Goal: Task Accomplishment & Management: Complete application form

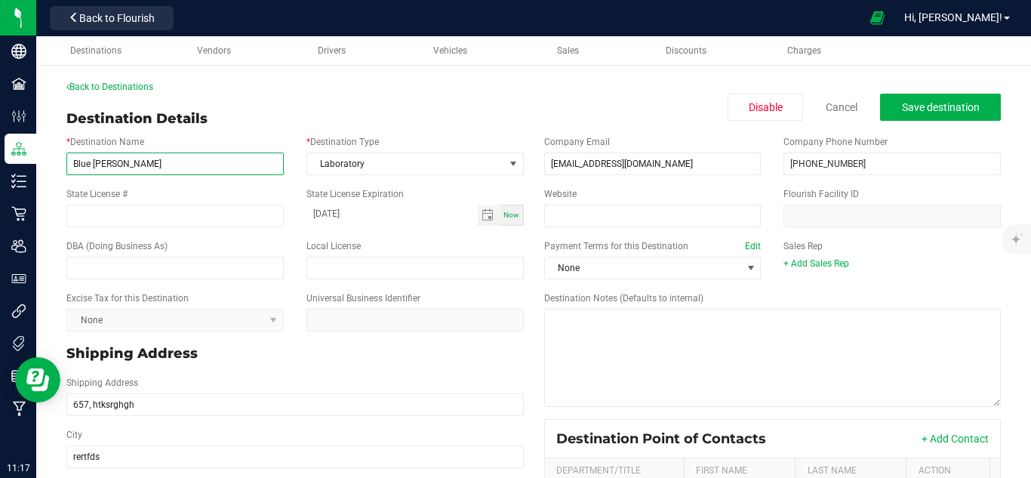
click at [144, 162] on input "Blue [PERSON_NAME]" at bounding box center [174, 163] width 217 height 23
click at [146, 87] on link "Back to Destinations" at bounding box center [109, 86] width 87 height 11
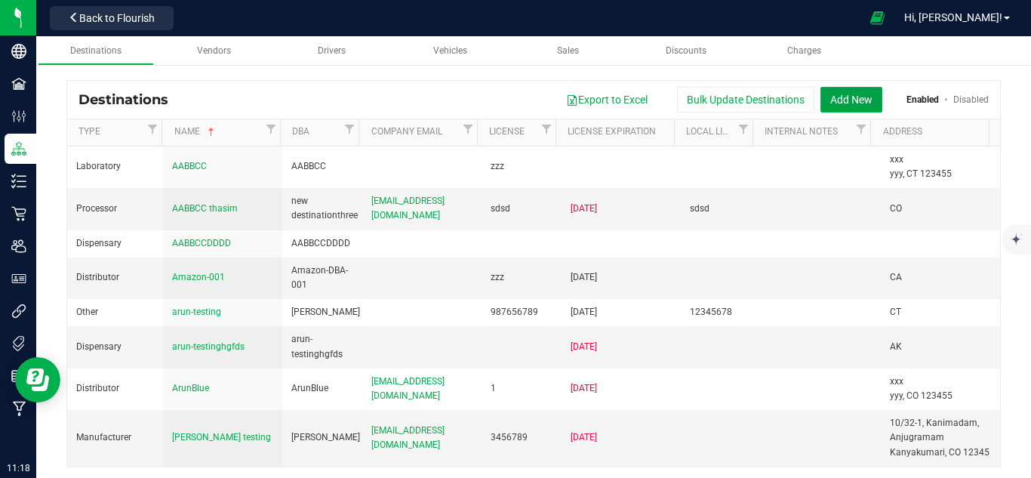
click at [830, 100] on button "Add New" at bounding box center [851, 100] width 62 height 26
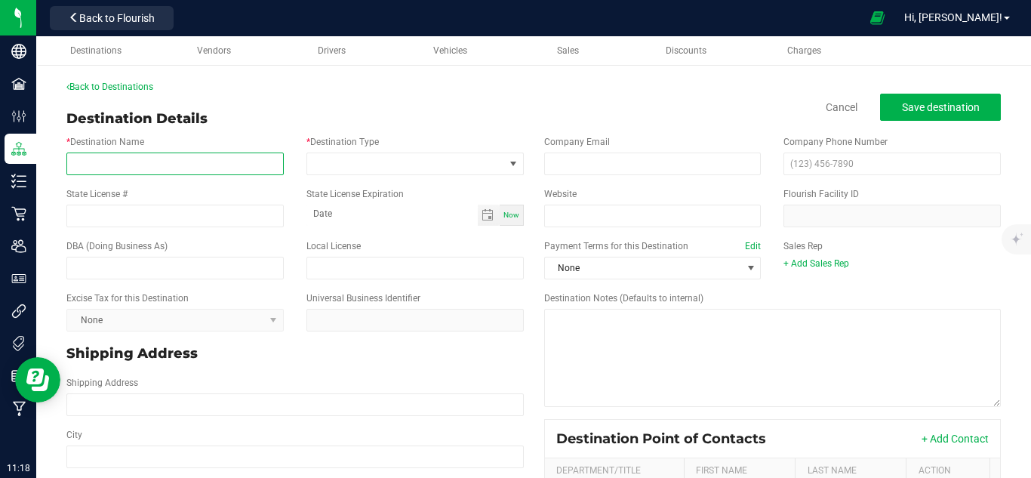
click at [186, 168] on input "* Destination Name" at bounding box center [174, 163] width 217 height 23
type input "White Cherry"
click at [554, 87] on div "Back to Destinations" at bounding box center [533, 87] width 934 height 14
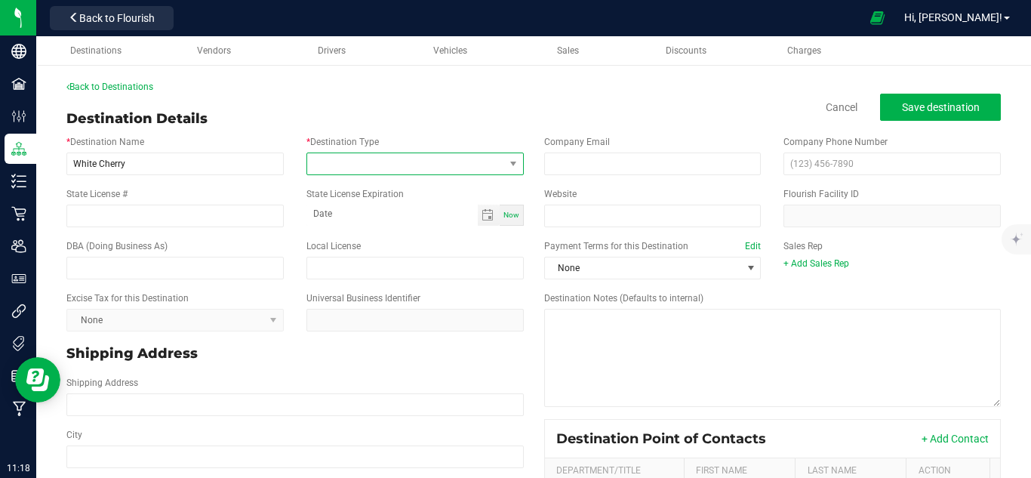
click at [380, 167] on span at bounding box center [405, 163] width 197 height 21
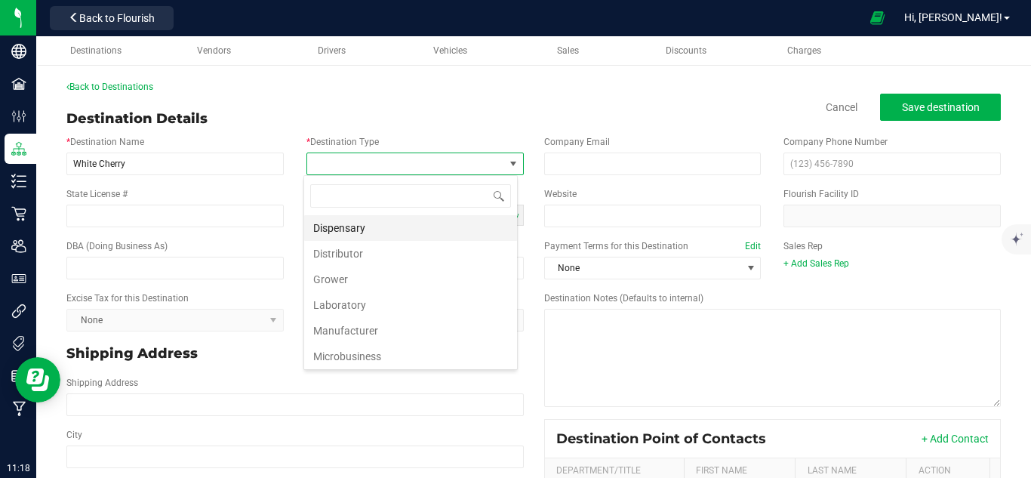
scroll to position [23, 214]
click at [378, 280] on li "Grower" at bounding box center [410, 279] width 213 height 26
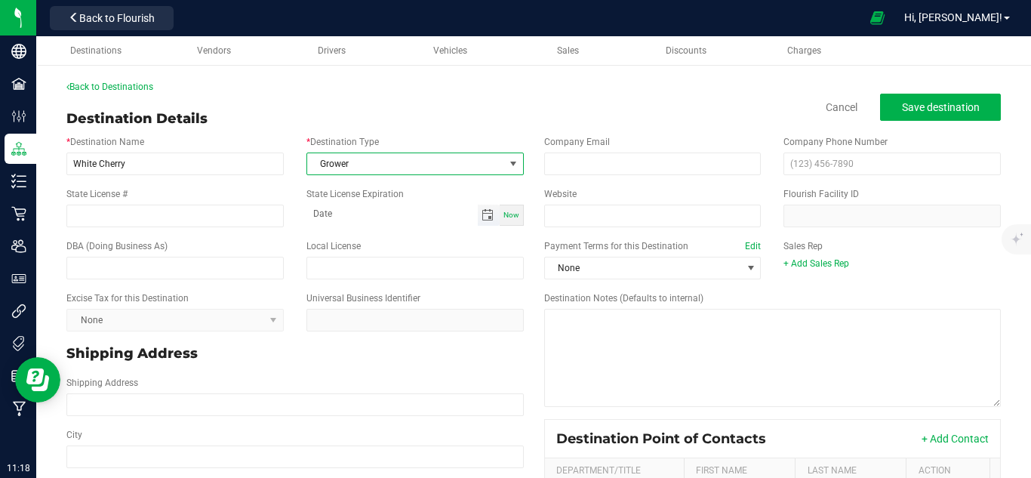
click at [481, 215] on span "Toggle calendar" at bounding box center [487, 215] width 12 height 12
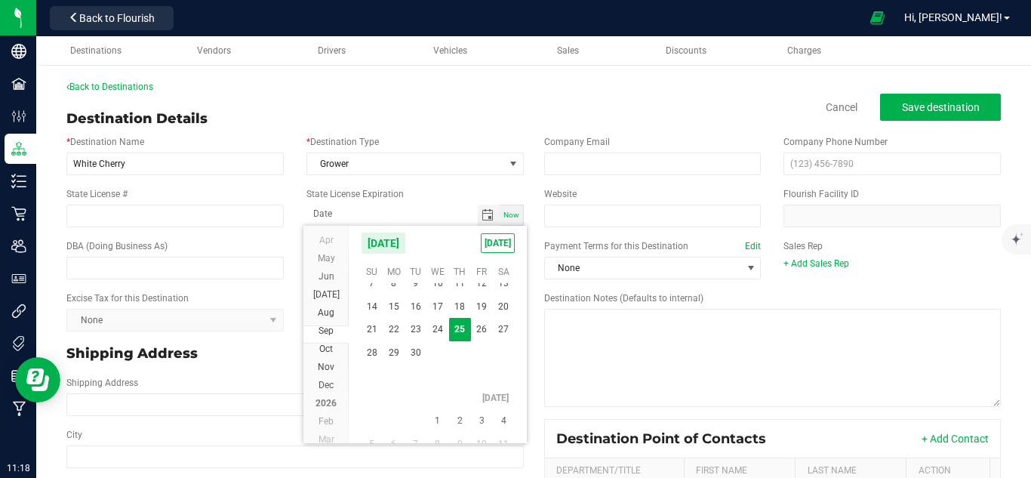
scroll to position [27304, 0]
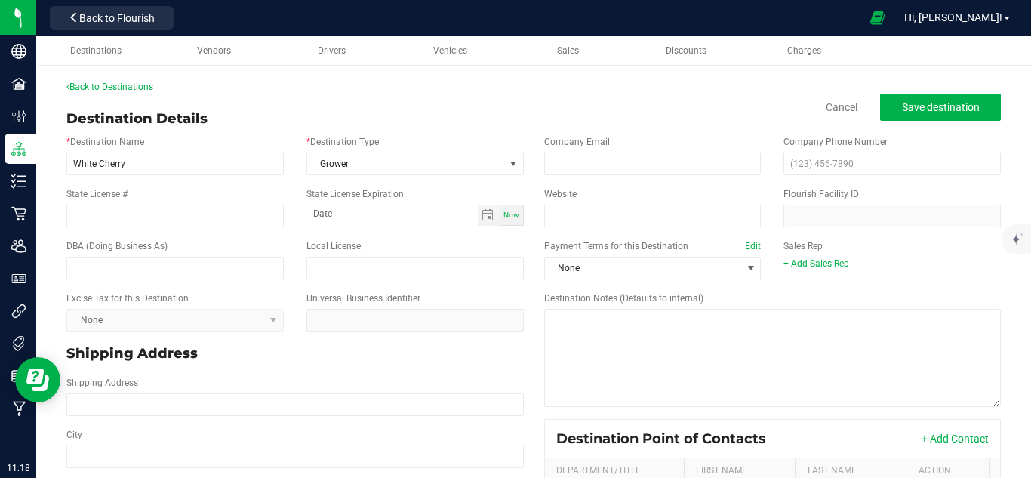
click at [469, 135] on div "* Destination Type Grower" at bounding box center [415, 155] width 240 height 40
click at [482, 217] on span "Toggle calendar" at bounding box center [487, 215] width 12 height 12
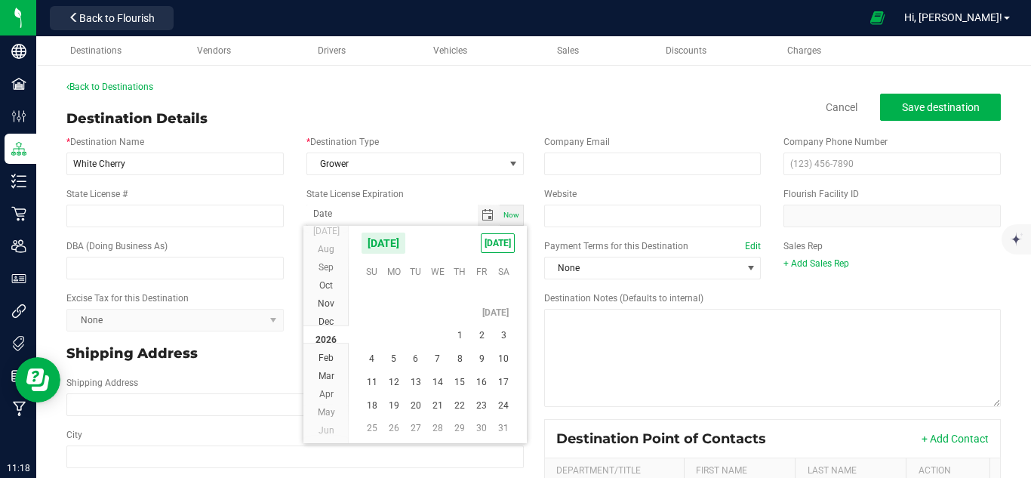
scroll to position [27404, 0]
click at [458, 355] on span "5" at bounding box center [460, 358] width 22 height 23
type input "[DATE]"
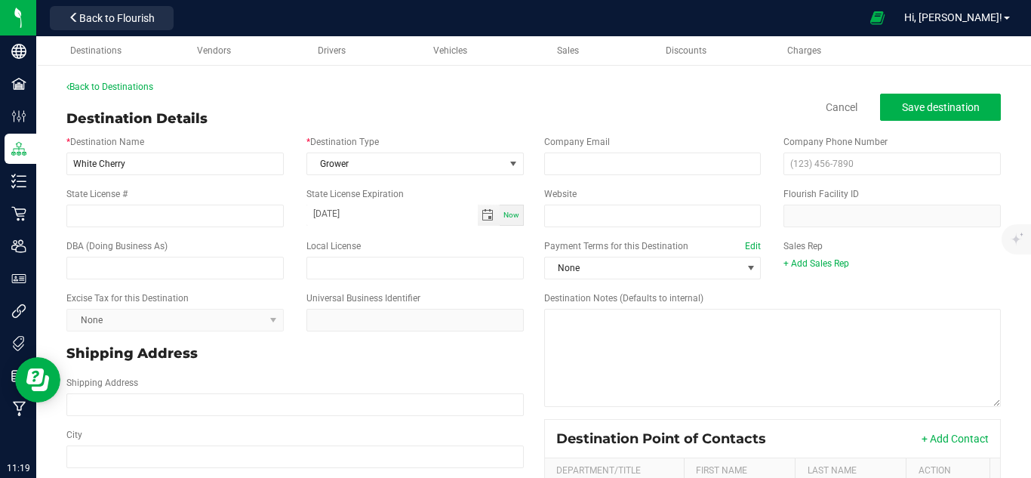
click at [480, 105] on div "Back to Destinations Destination Details Cancel Save destination * Destination …" at bounding box center [533, 398] width 934 height 637
click at [631, 182] on div "Website Flourish Facility ID" at bounding box center [773, 207] width 480 height 52
click at [632, 146] on div "Company Email" at bounding box center [653, 155] width 240 height 40
click at [631, 155] on input "email" at bounding box center [652, 163] width 217 height 23
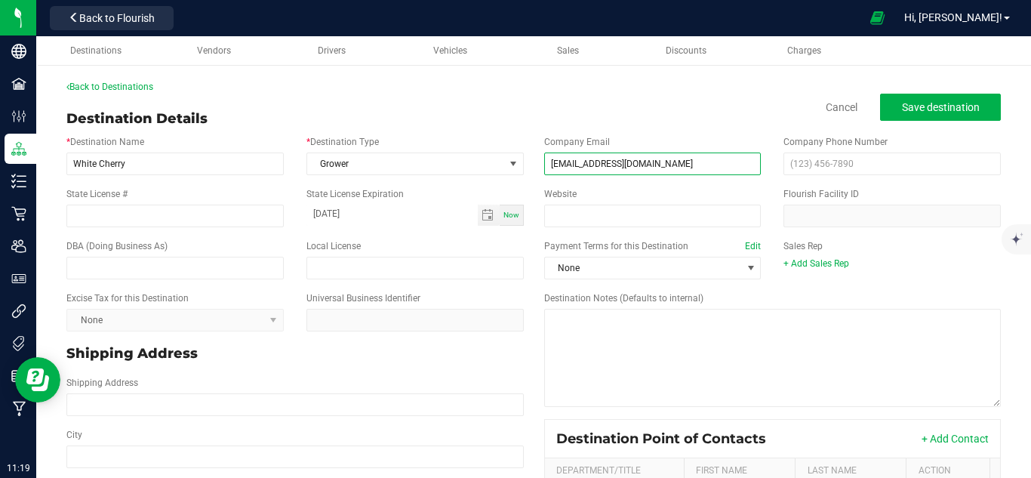
type input "[EMAIL_ADDRESS][DOMAIN_NAME]"
click at [647, 109] on div "Destination Details Cancel Save destination" at bounding box center [533, 119] width 934 height 20
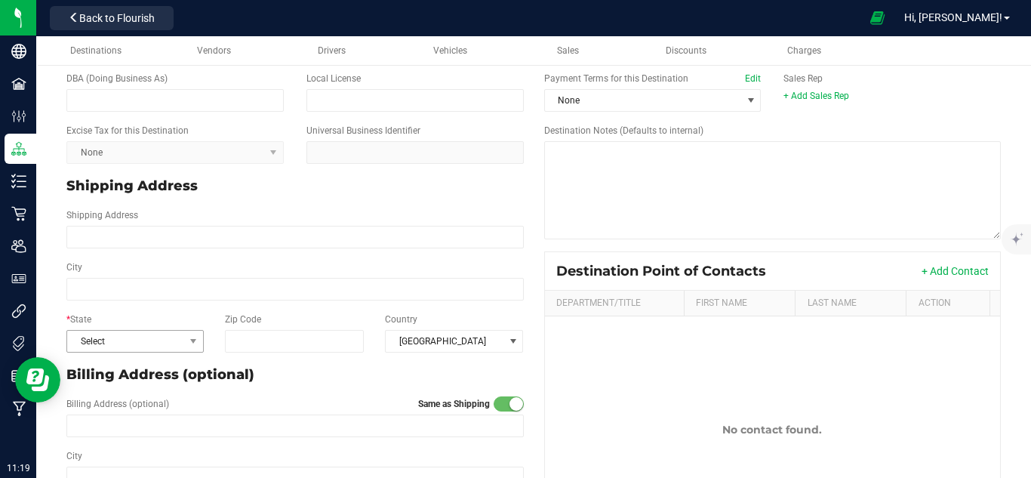
scroll to position [201, 0]
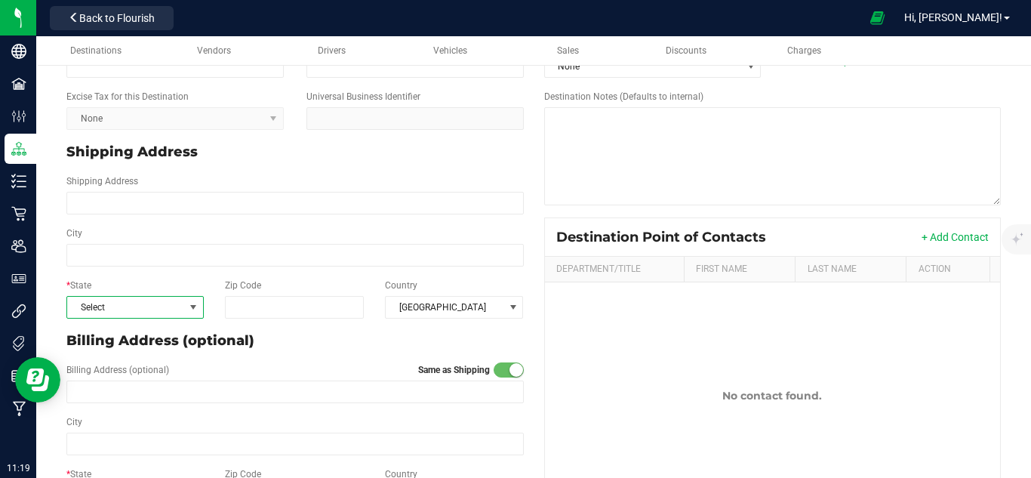
click at [140, 309] on span "Select" at bounding box center [125, 306] width 117 height 21
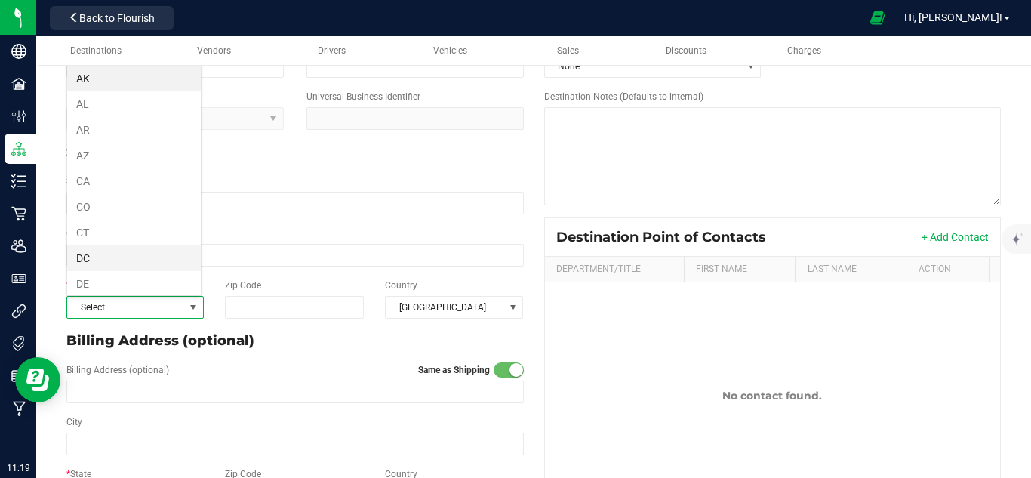
scroll to position [0, 0]
click at [122, 256] on li "DC" at bounding box center [134, 258] width 134 height 26
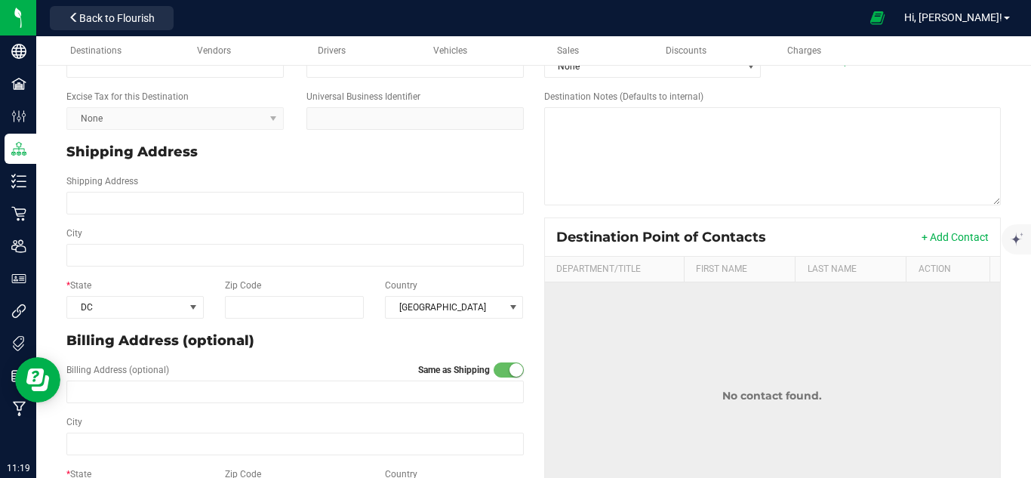
click at [614, 354] on td "No contact found." at bounding box center [773, 395] width 456 height 226
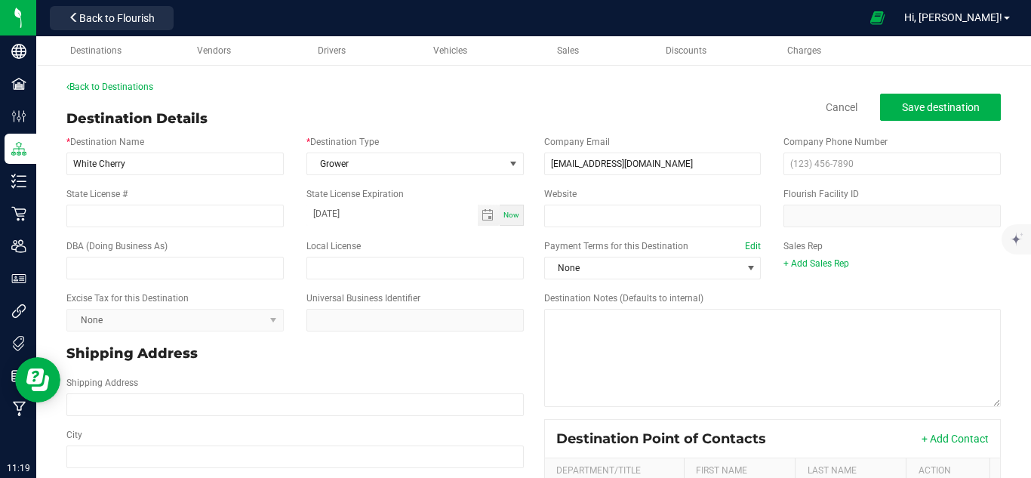
click at [699, 106] on div "Back to Destinations Destination Details Cancel Save destination * Destination …" at bounding box center [533, 398] width 934 height 637
click at [912, 112] on span "Save destination" at bounding box center [941, 107] width 78 height 12
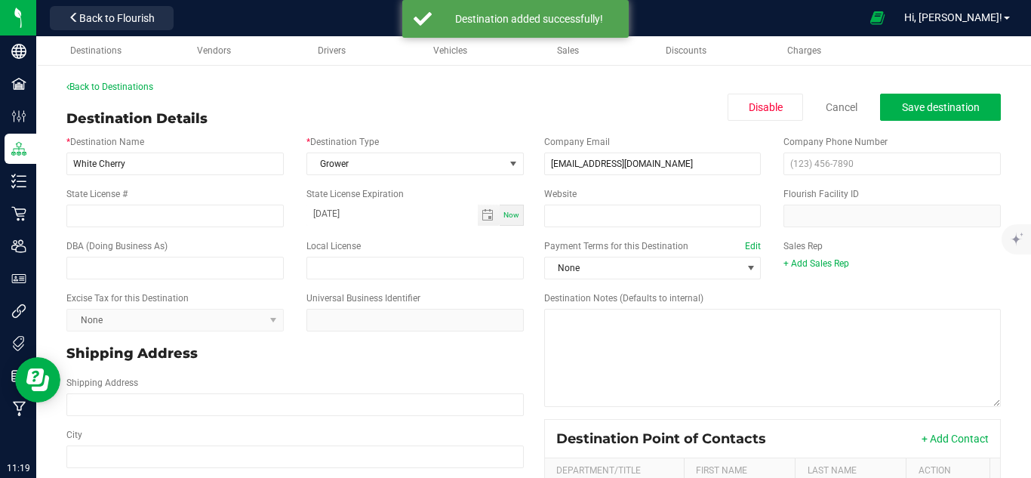
click at [438, 100] on div "Back to Destinations Destination Details Disable Cancel Save destination * Dest…" at bounding box center [533, 398] width 934 height 637
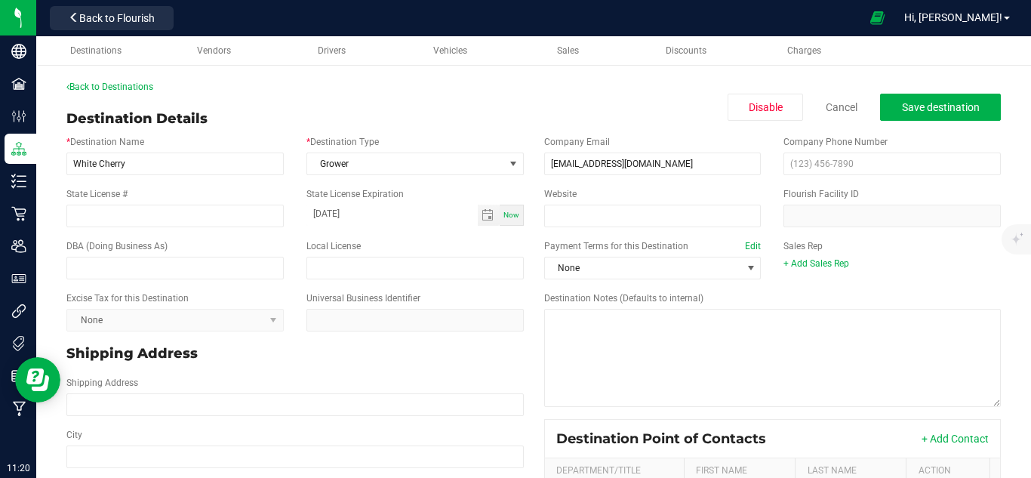
click at [645, 115] on div "Destination Details Disable Cancel Save destination" at bounding box center [533, 119] width 934 height 20
click at [904, 103] on span "Save destination" at bounding box center [941, 107] width 78 height 12
click at [441, 100] on div "Back to Destinations Destination Details Disable Cancel Save destination * Dest…" at bounding box center [533, 398] width 934 height 637
click at [904, 107] on span "Save destination" at bounding box center [941, 107] width 78 height 12
click at [123, 26] on button "Back to Flourish" at bounding box center [112, 18] width 124 height 24
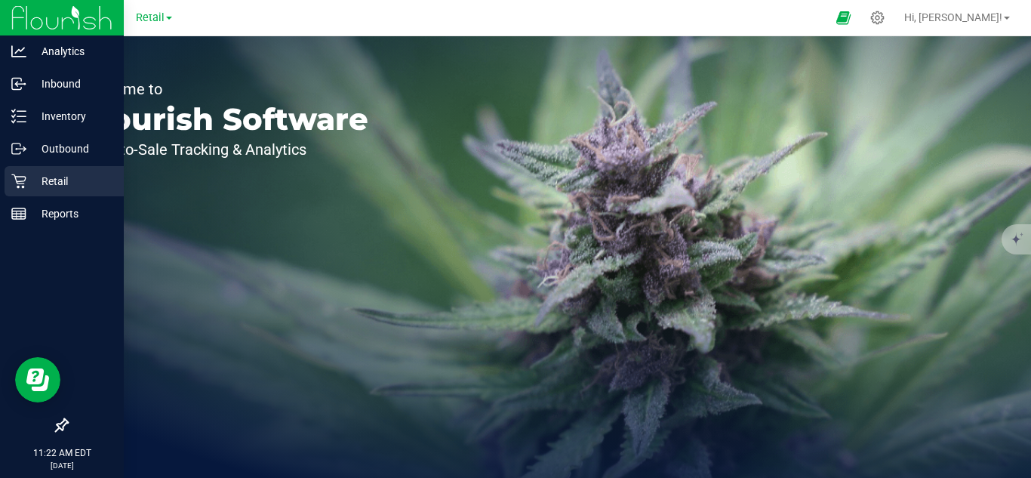
click at [23, 181] on icon at bounding box center [18, 181] width 14 height 14
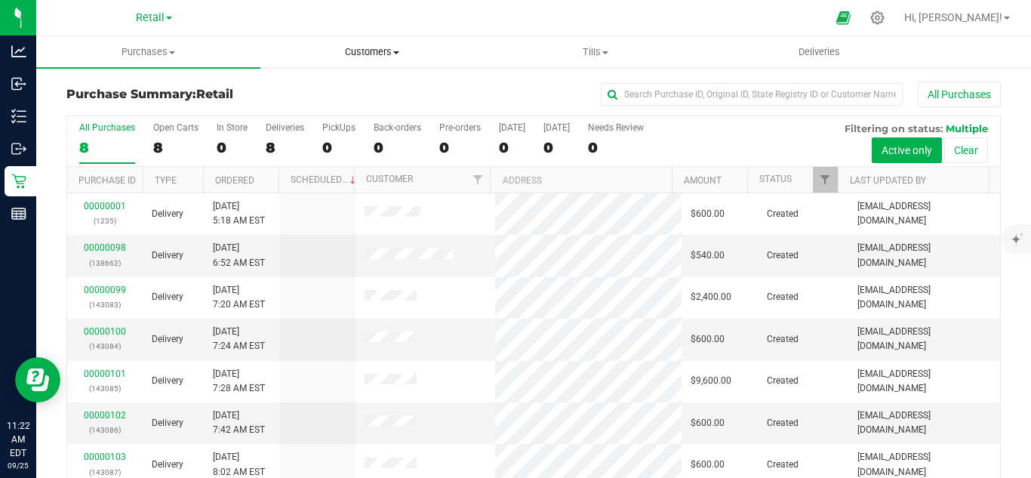
click at [346, 57] on span "Customers" at bounding box center [372, 52] width 223 height 14
click at [354, 109] on span "Add a new customer" at bounding box center [331, 109] width 142 height 13
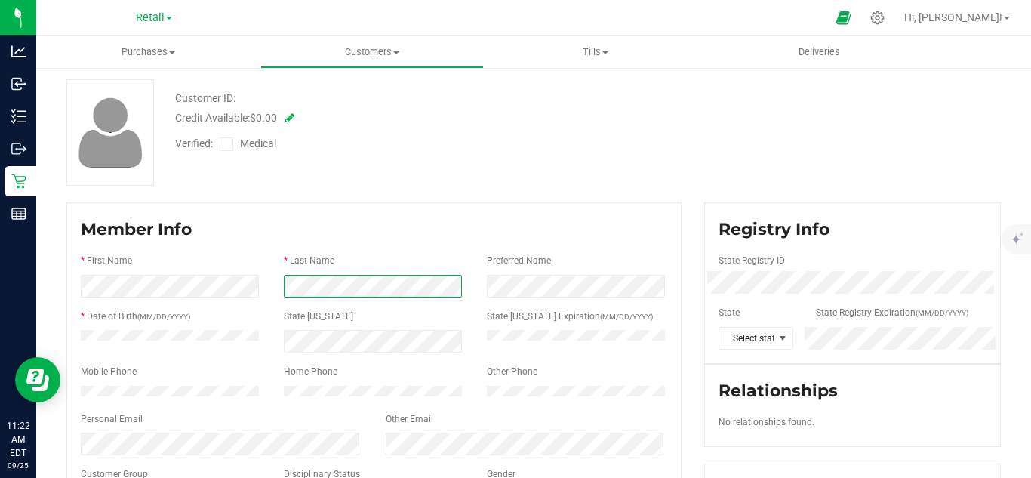
scroll to position [100, 0]
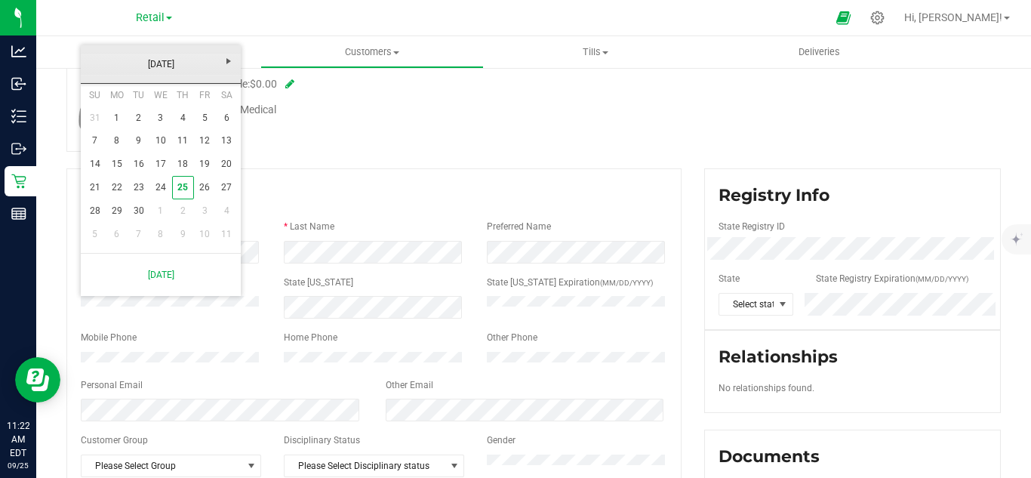
click at [158, 66] on link "[DATE]" at bounding box center [161, 64] width 162 height 23
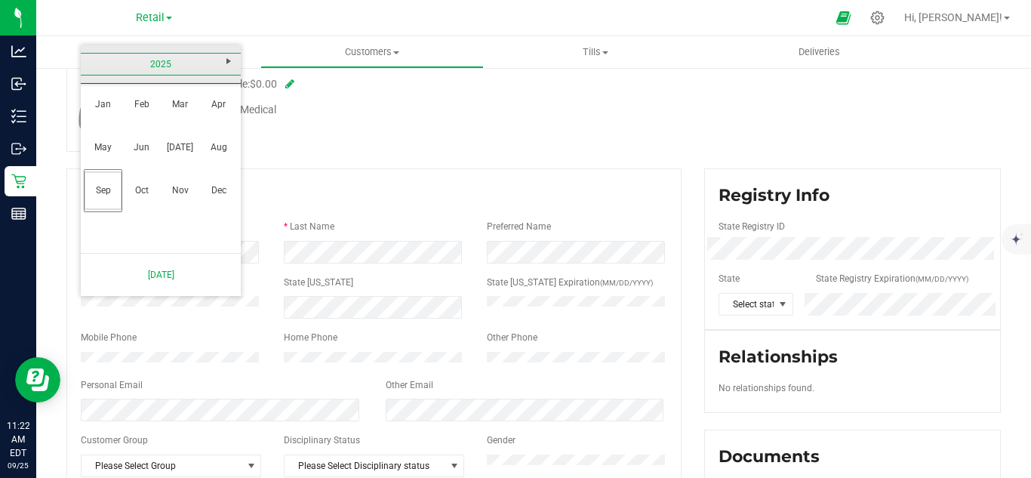
click at [157, 66] on link "2025" at bounding box center [161, 64] width 162 height 23
click at [155, 66] on link "[DATE]-[DATE]" at bounding box center [161, 64] width 162 height 23
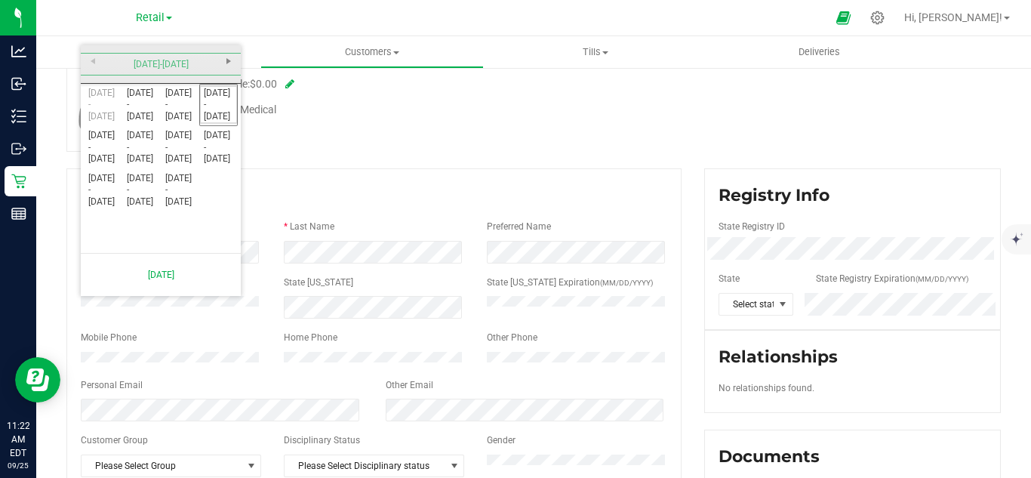
click at [118, 112] on link "[DATE] - [DATE]" at bounding box center [103, 104] width 38 height 38
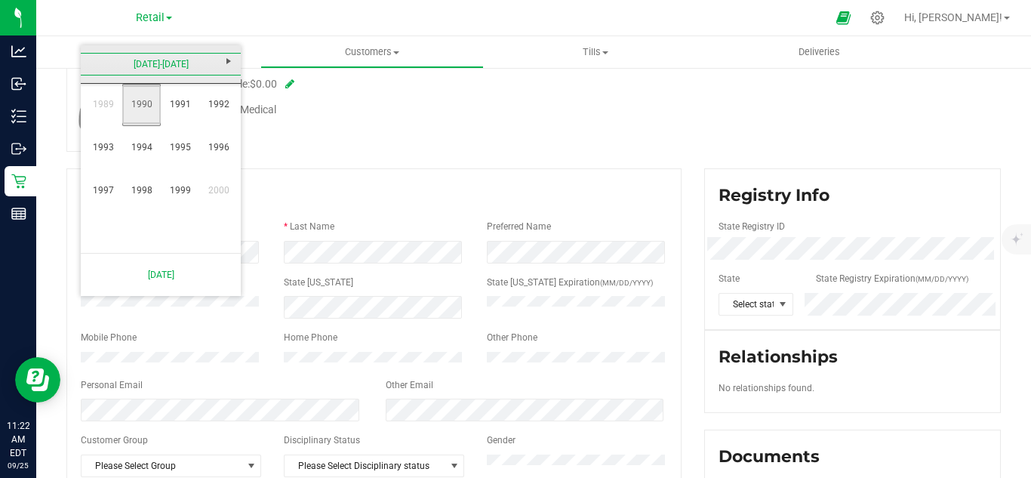
click at [135, 109] on link "1990" at bounding box center [141, 104] width 38 height 38
click at [184, 194] on link "Nov" at bounding box center [180, 190] width 38 height 38
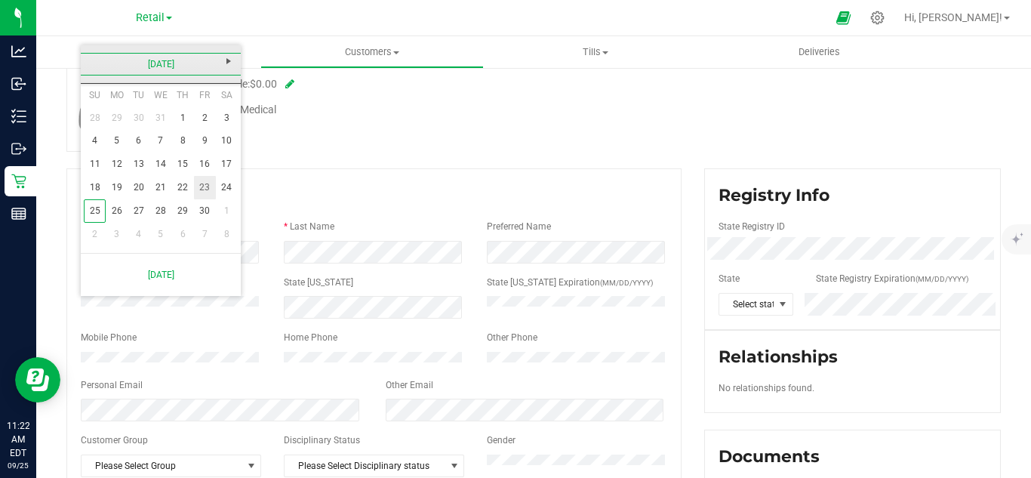
click at [196, 182] on link "23" at bounding box center [205, 187] width 22 height 23
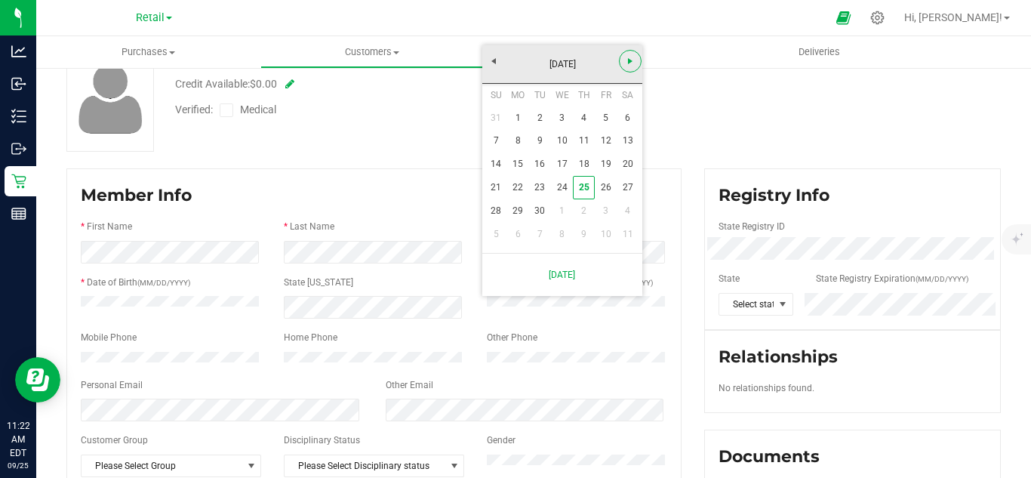
click at [628, 50] on link "Next" at bounding box center [630, 61] width 23 height 23
click at [626, 54] on link "Next" at bounding box center [630, 61] width 23 height 23
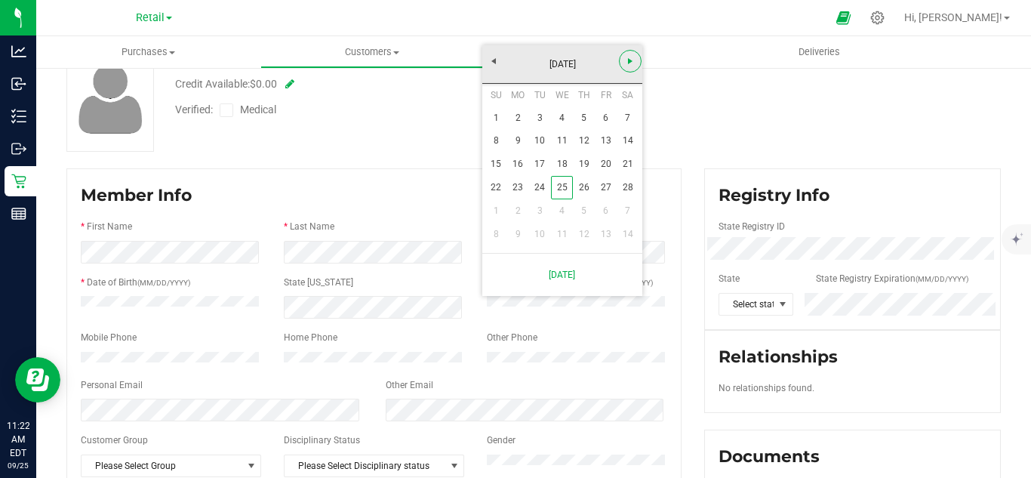
click at [626, 54] on link "Next" at bounding box center [630, 61] width 23 height 23
click at [579, 179] on link "23" at bounding box center [584, 187] width 22 height 23
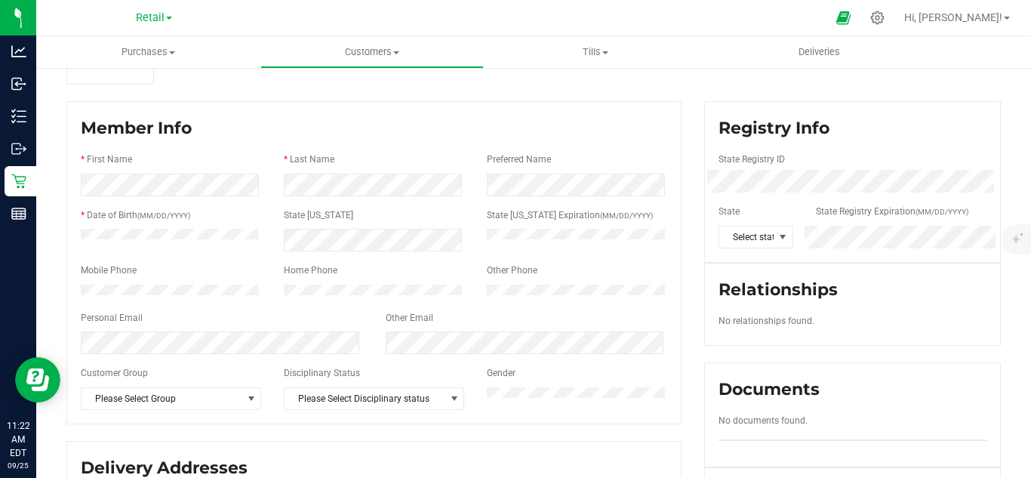
scroll to position [201, 0]
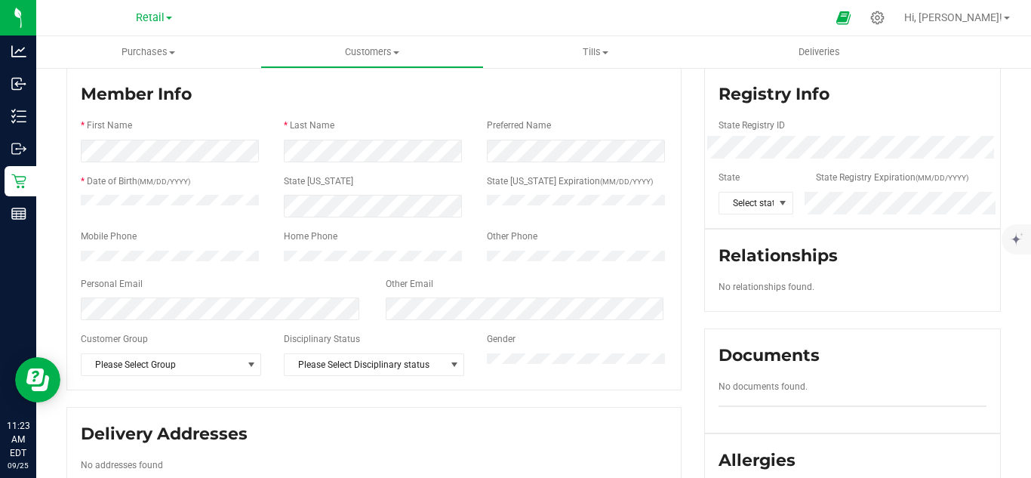
click at [499, 293] on div "Other Email" at bounding box center [526, 285] width 305 height 17
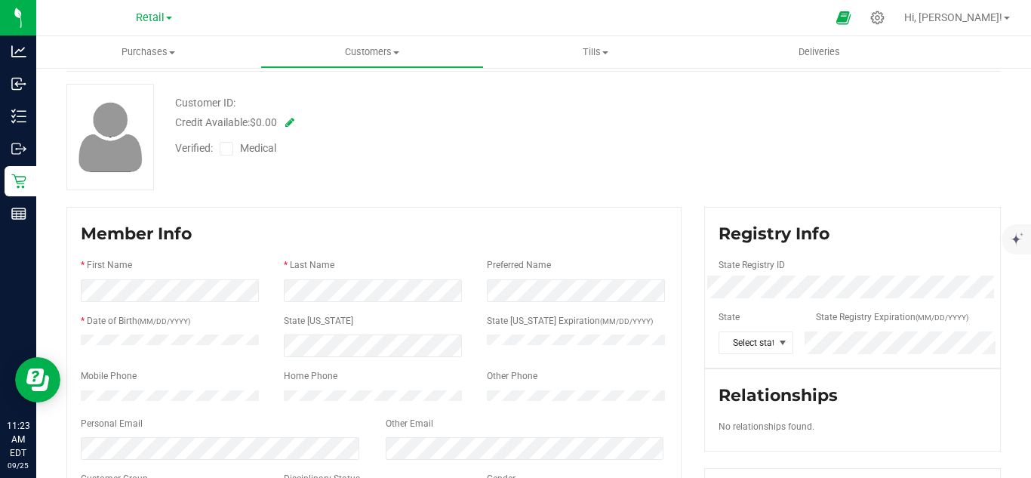
scroll to position [33, 0]
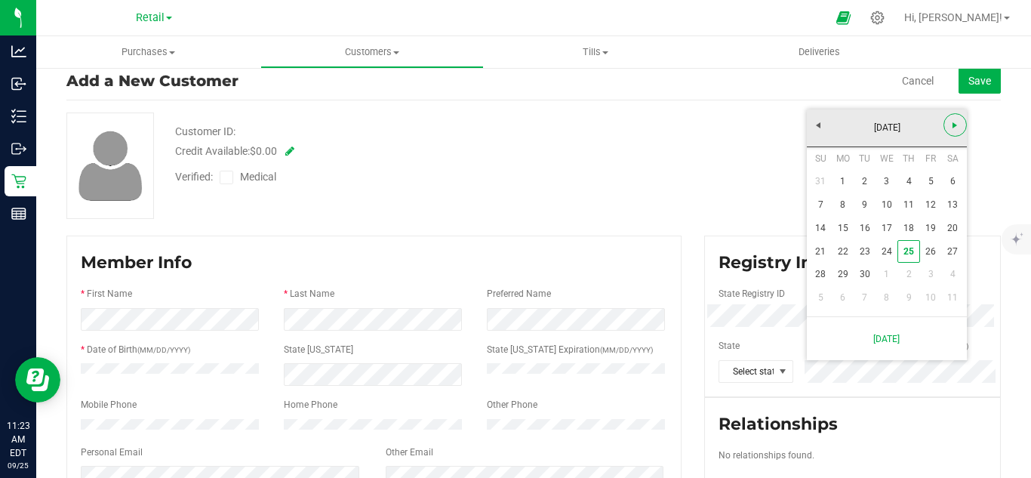
click at [953, 129] on span "Next" at bounding box center [954, 125] width 12 height 12
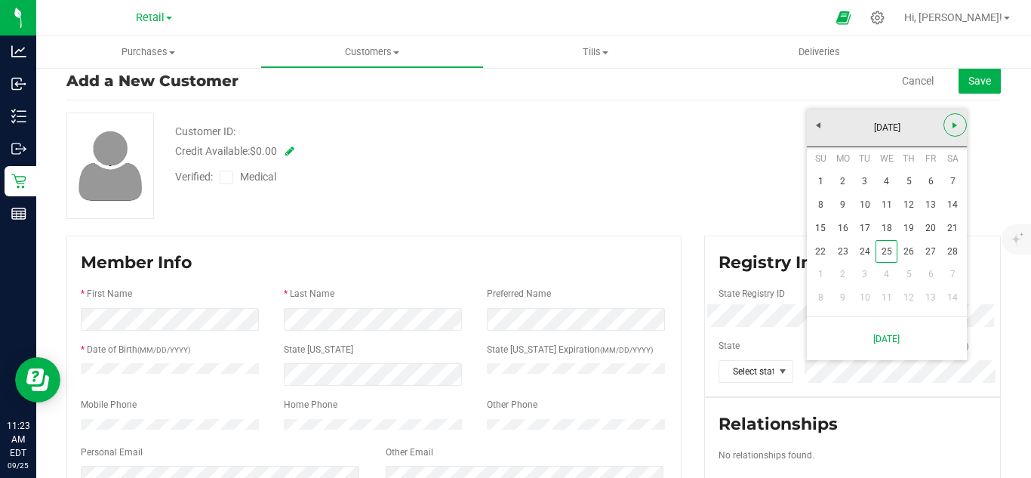
click at [953, 129] on span "Next" at bounding box center [954, 125] width 12 height 12
click at [911, 222] on tr "12 13 14 15 16 17 18" at bounding box center [886, 228] width 154 height 23
click at [914, 227] on link "16" at bounding box center [908, 228] width 22 height 23
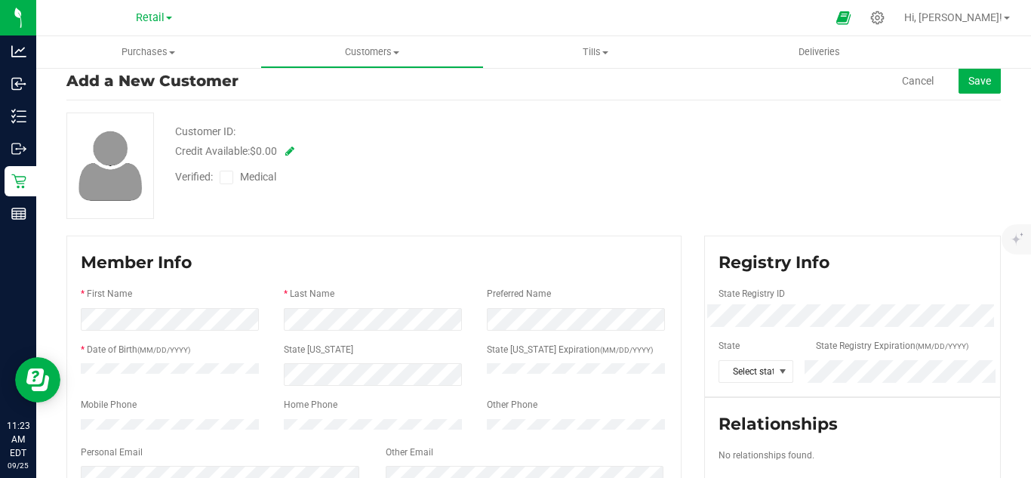
click at [786, 180] on div "Customer ID: Credit Available: $0.00 Verified: Medical" at bounding box center [533, 165] width 957 height 106
click at [970, 84] on span "Save" at bounding box center [979, 81] width 23 height 12
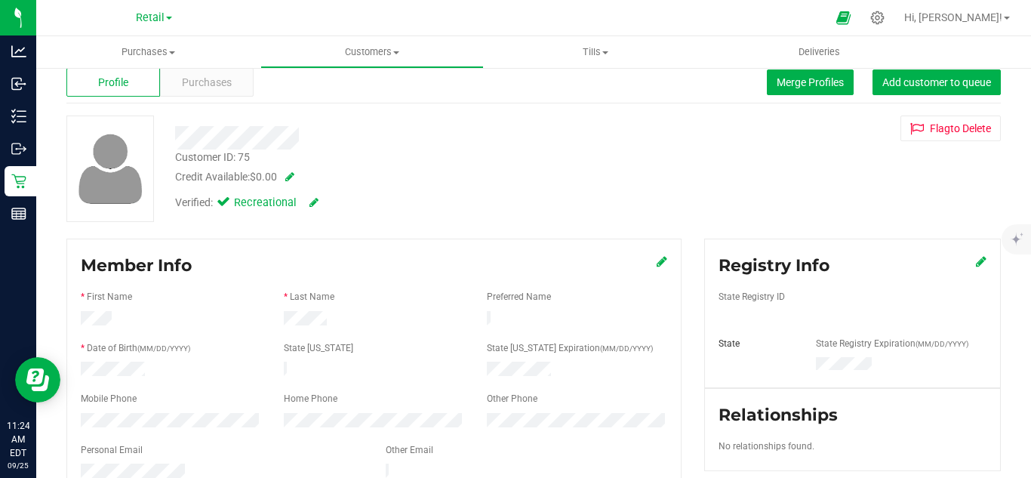
scroll to position [134, 0]
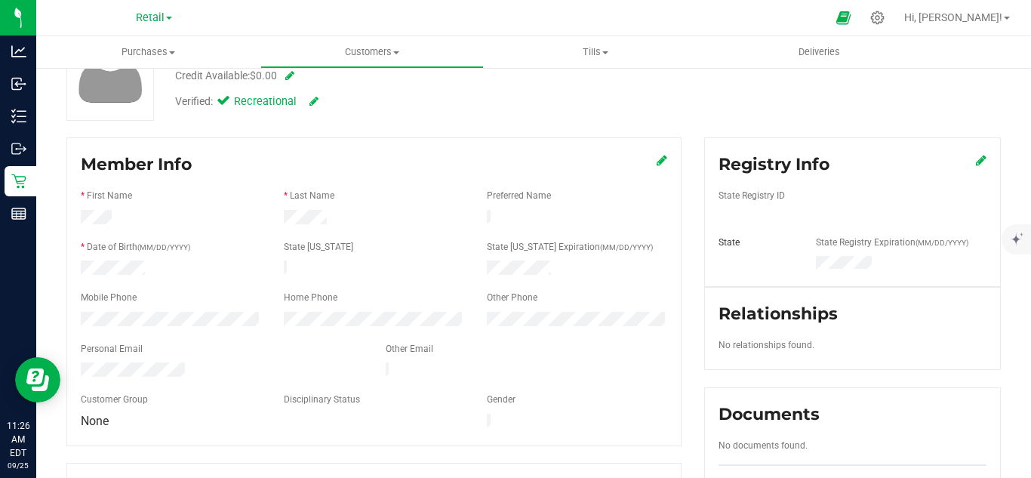
click at [422, 362] on div at bounding box center [526, 371] width 305 height 18
click at [656, 163] on icon at bounding box center [661, 160] width 11 height 12
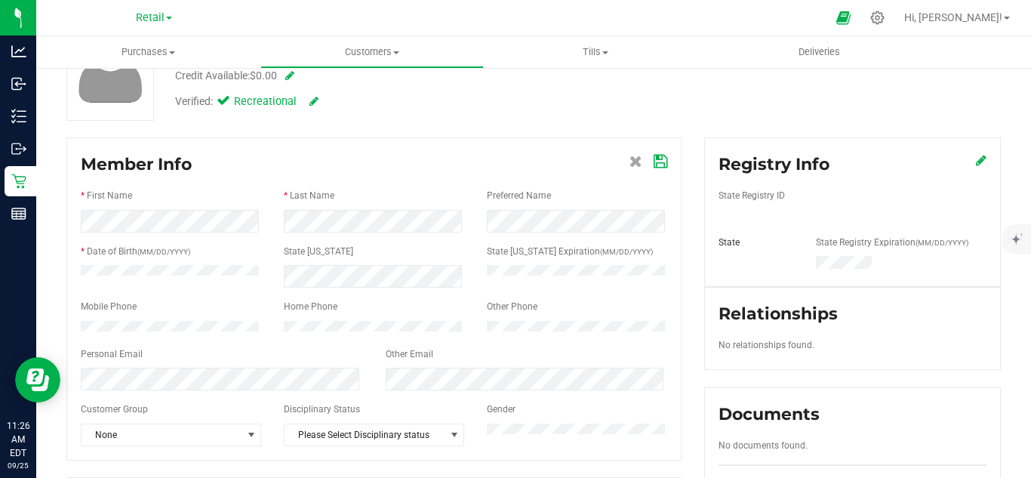
click at [783, 94] on div "Customer ID: 75 Credit Available: $0.00 Verified: Recreational Flag to [GEOGRAP…" at bounding box center [533, 67] width 957 height 106
click at [658, 165] on icon at bounding box center [660, 161] width 14 height 12
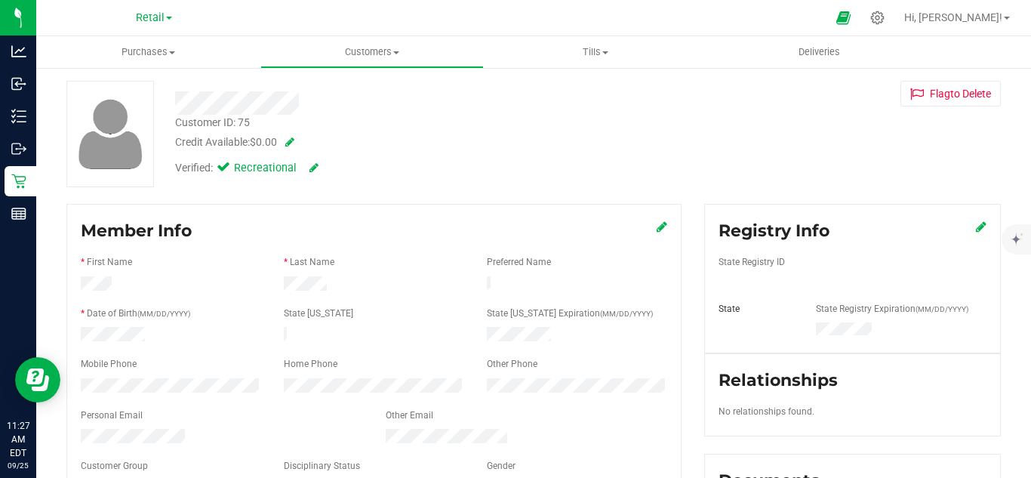
scroll to position [100, 0]
